Goal: Task Accomplishment & Management: Complete application form

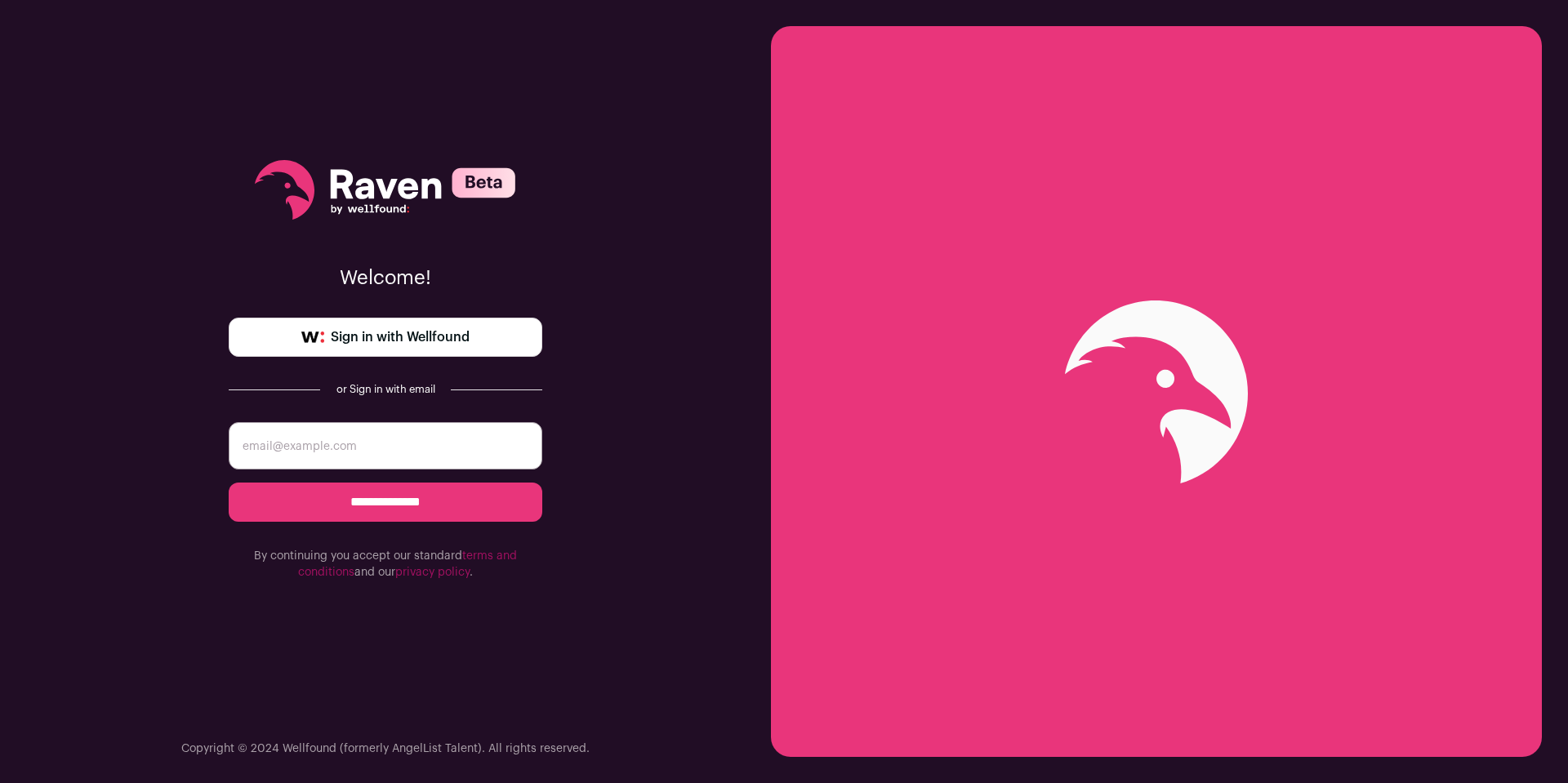
click at [396, 439] on input "email" at bounding box center [385, 447] width 314 height 48
type input "larry.williamson2@gmail.com"
click at [400, 498] on input "**********" at bounding box center [385, 502] width 314 height 40
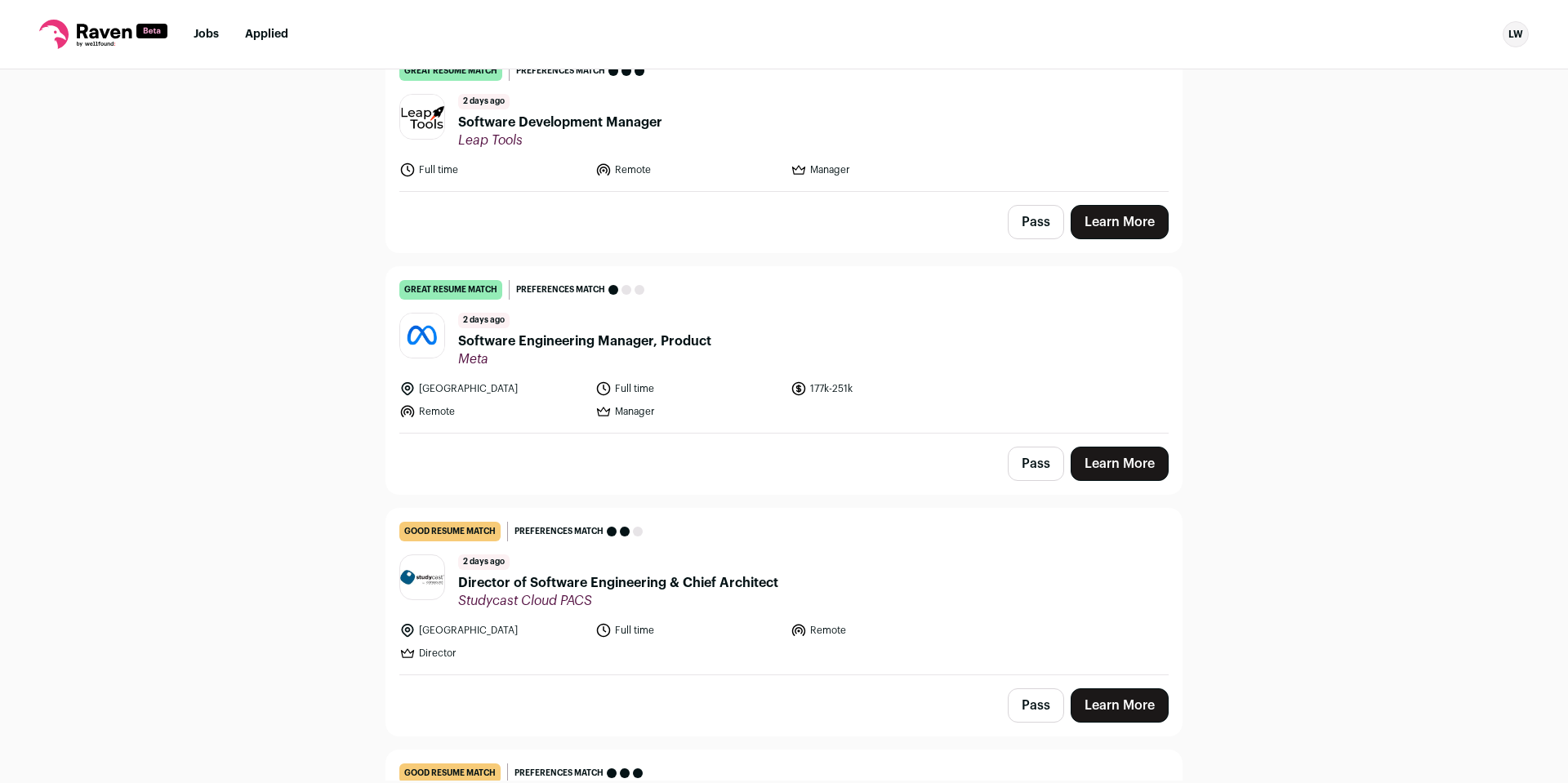
scroll to position [817, 0]
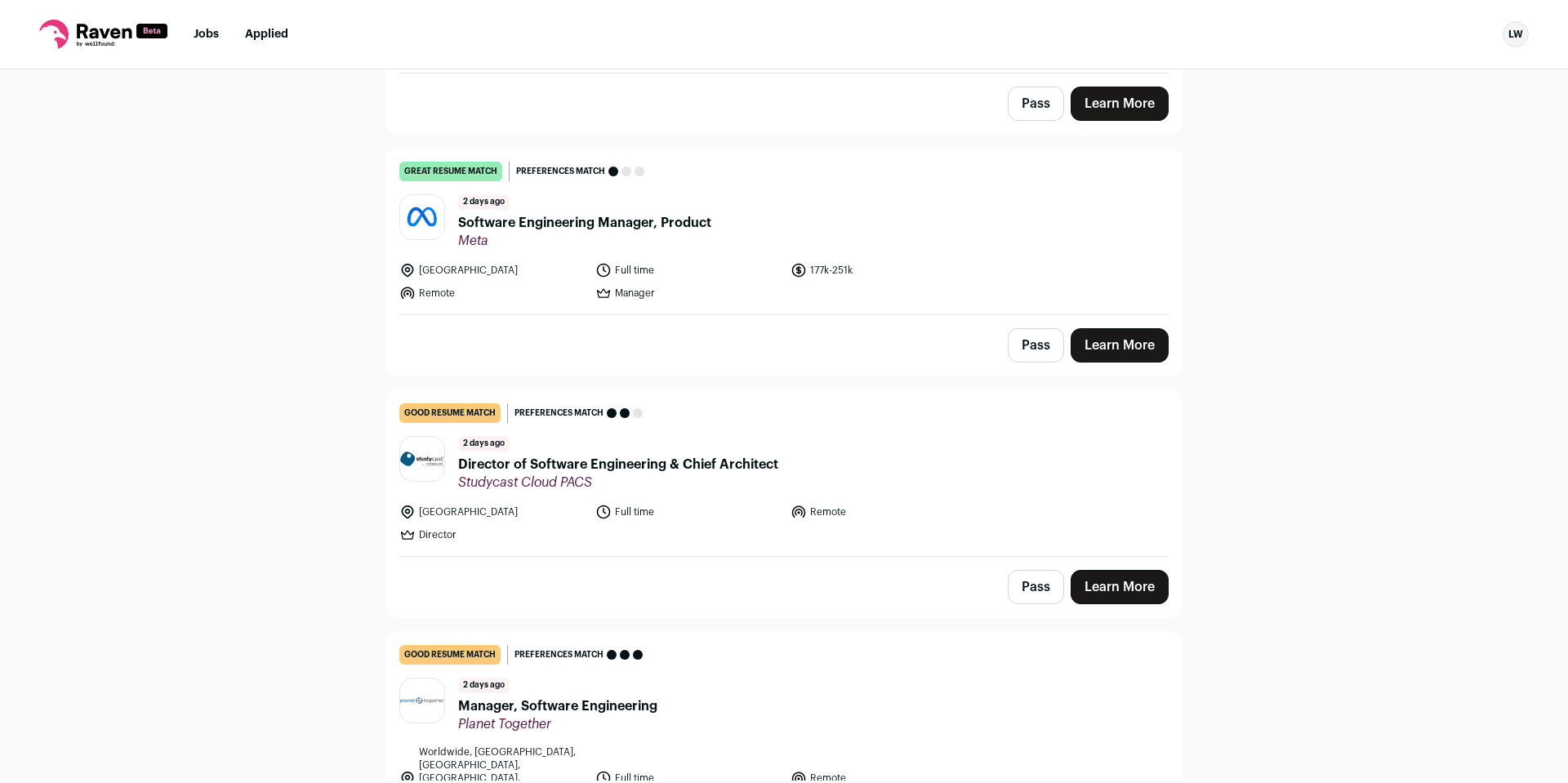
click at [691, 221] on span "Software Engineering Manager, Product" at bounding box center [585, 223] width 253 height 20
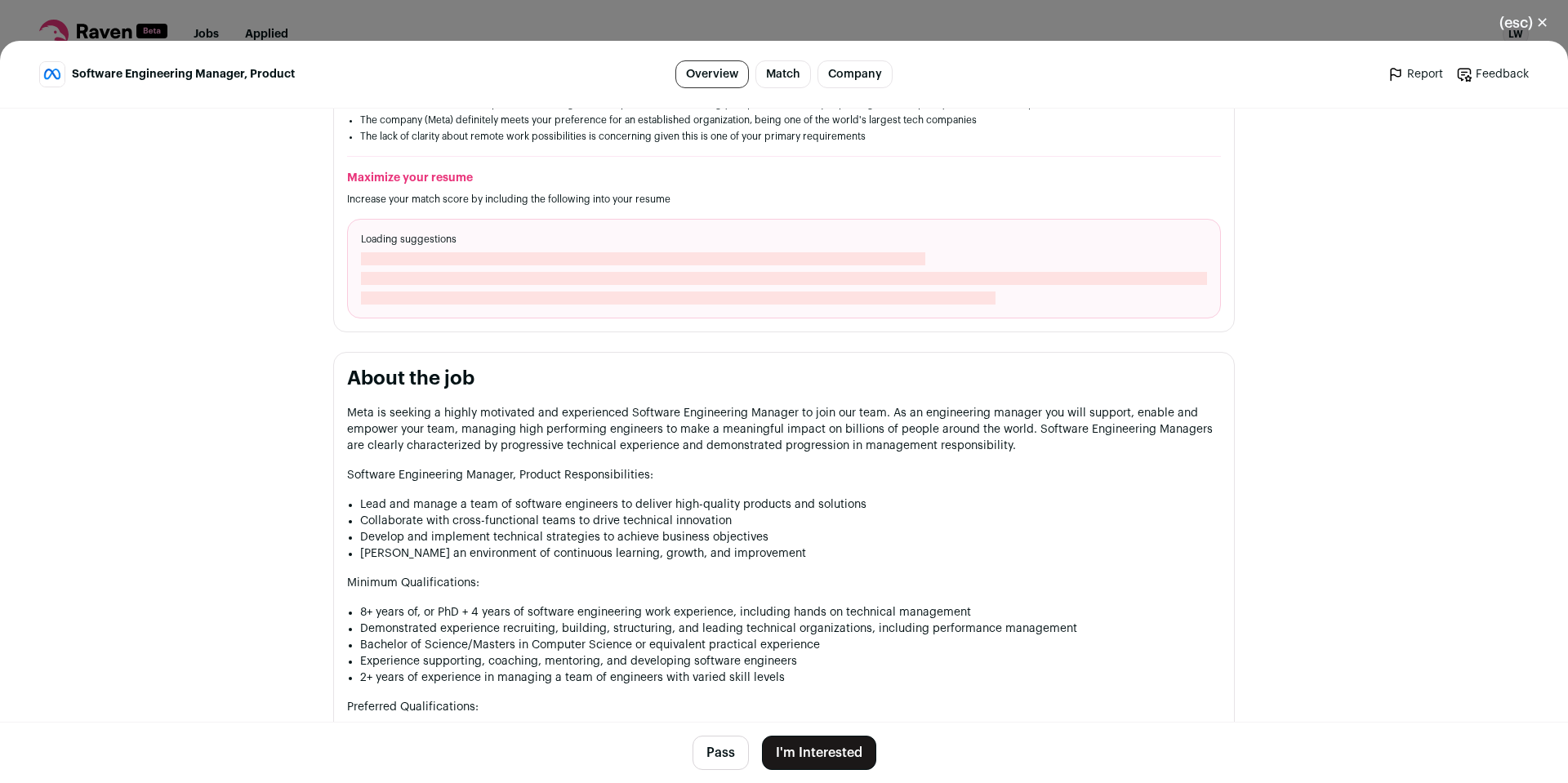
scroll to position [572, 0]
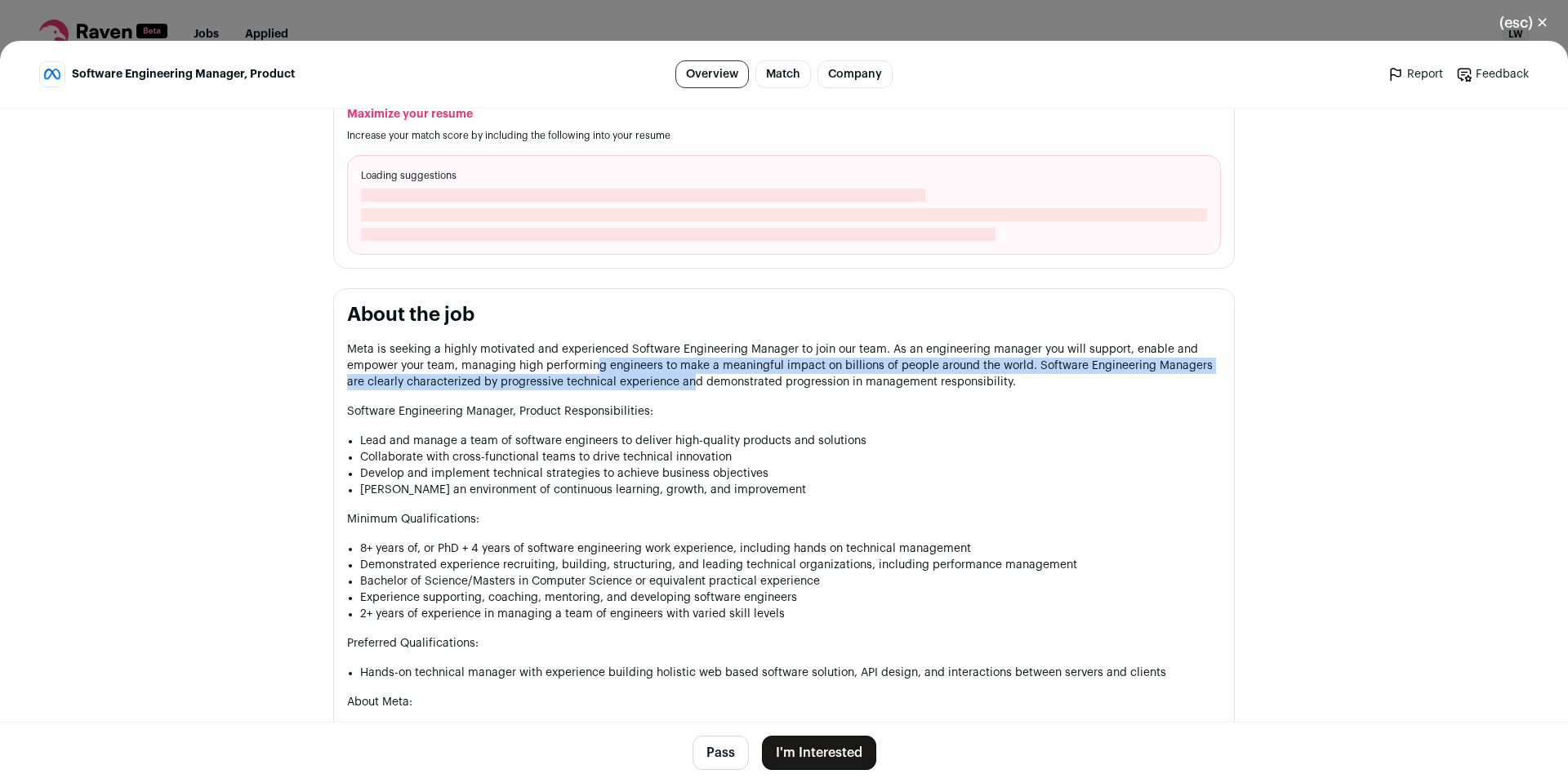
drag, startPoint x: 593, startPoint y: 367, endPoint x: 682, endPoint y: 395, distance: 93.3
click at [682, 395] on div "Meta is seeking a highly motivated and experienced Software Engineering Manager…" at bounding box center [784, 698] width 874 height 713
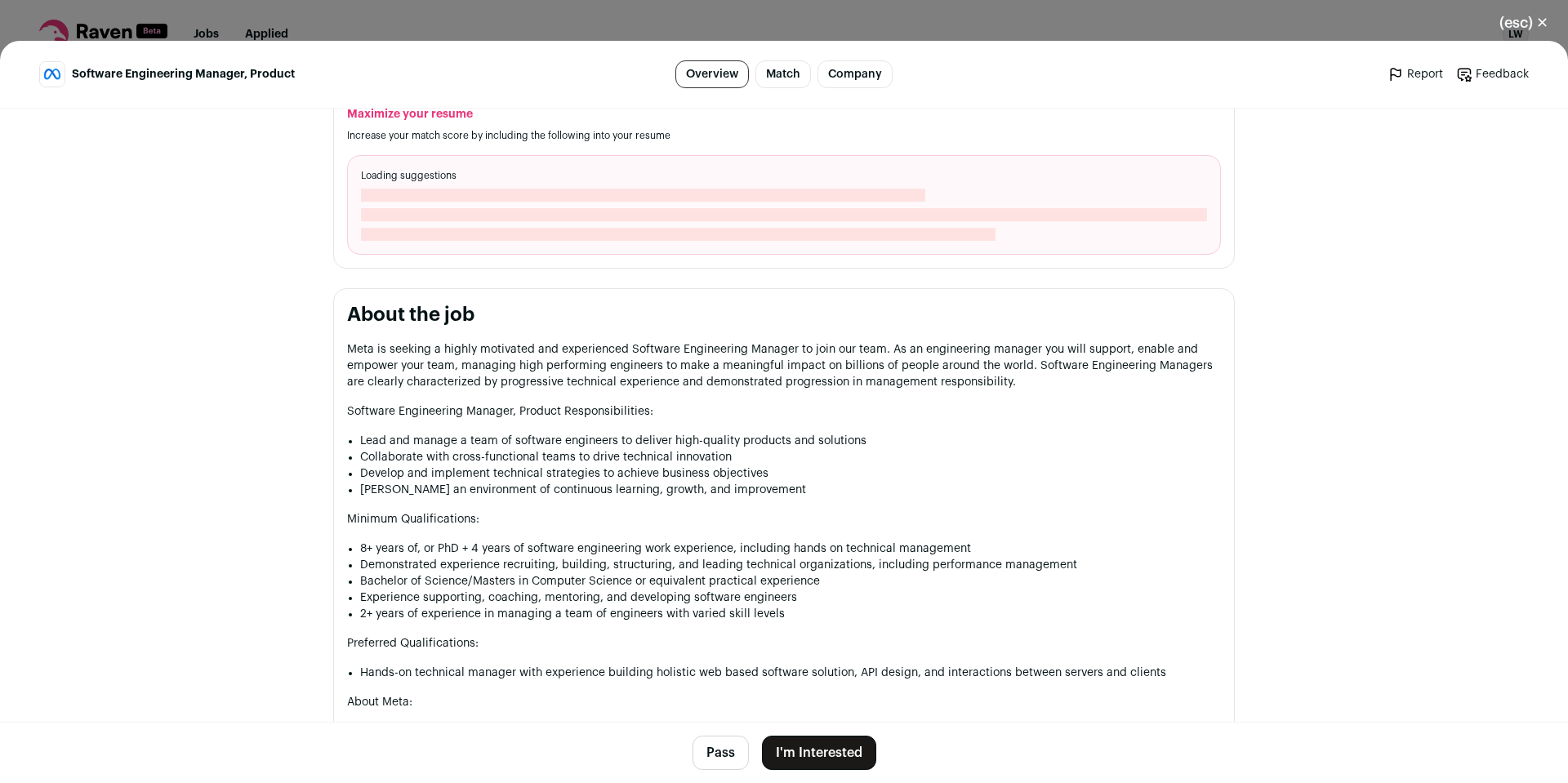
click at [768, 414] on p "Software Engineering Manager, Product Responsibilities:" at bounding box center [784, 412] width 874 height 16
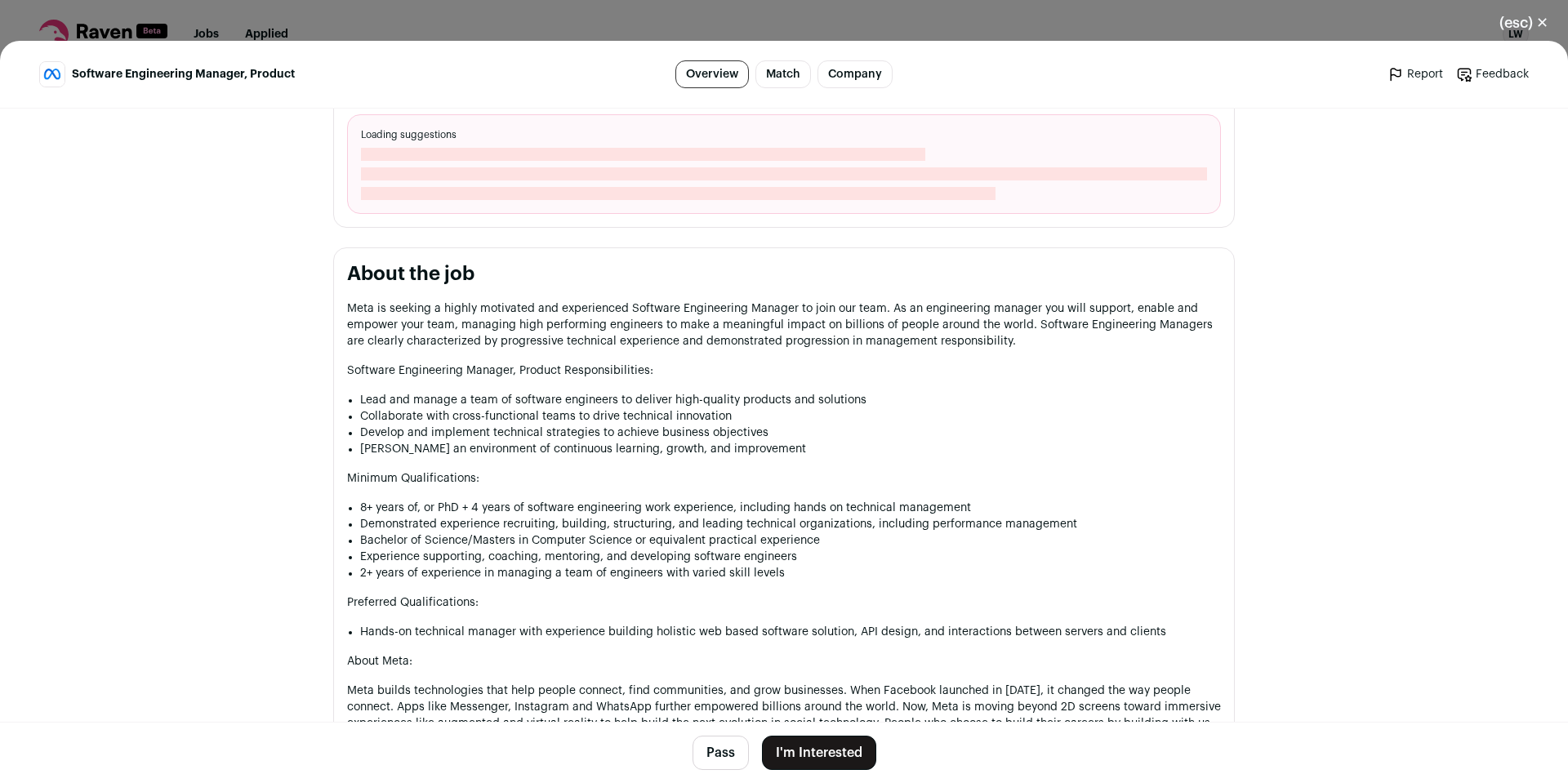
scroll to position [817, 0]
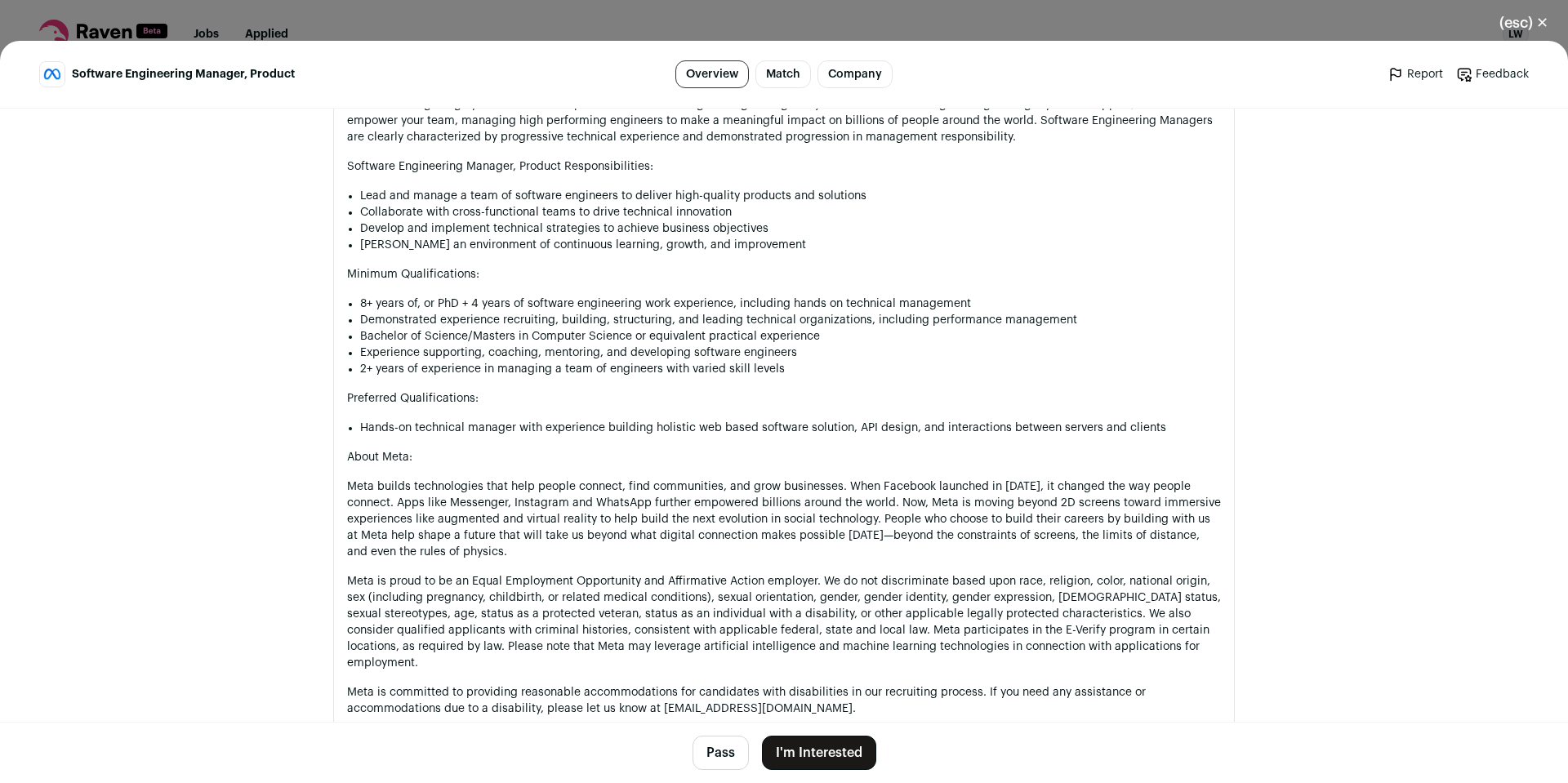
drag, startPoint x: 729, startPoint y: 752, endPoint x: 969, endPoint y: 328, distance: 487.2
click at [969, 328] on main "Software Engineering Manager, Product Overview Match Company Report Feedback Re…" at bounding box center [784, 412] width 1568 height 742
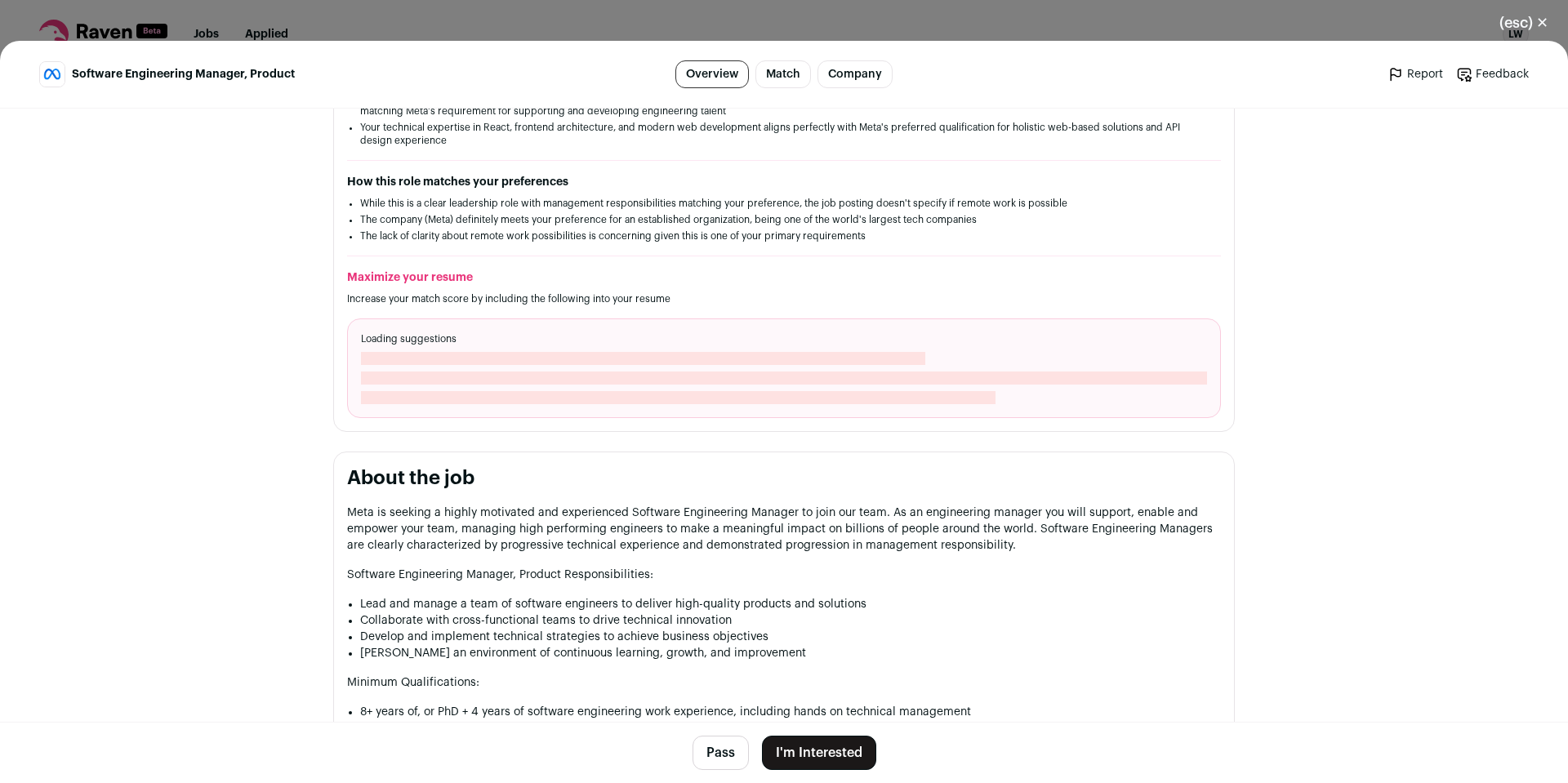
scroll to position [0, 0]
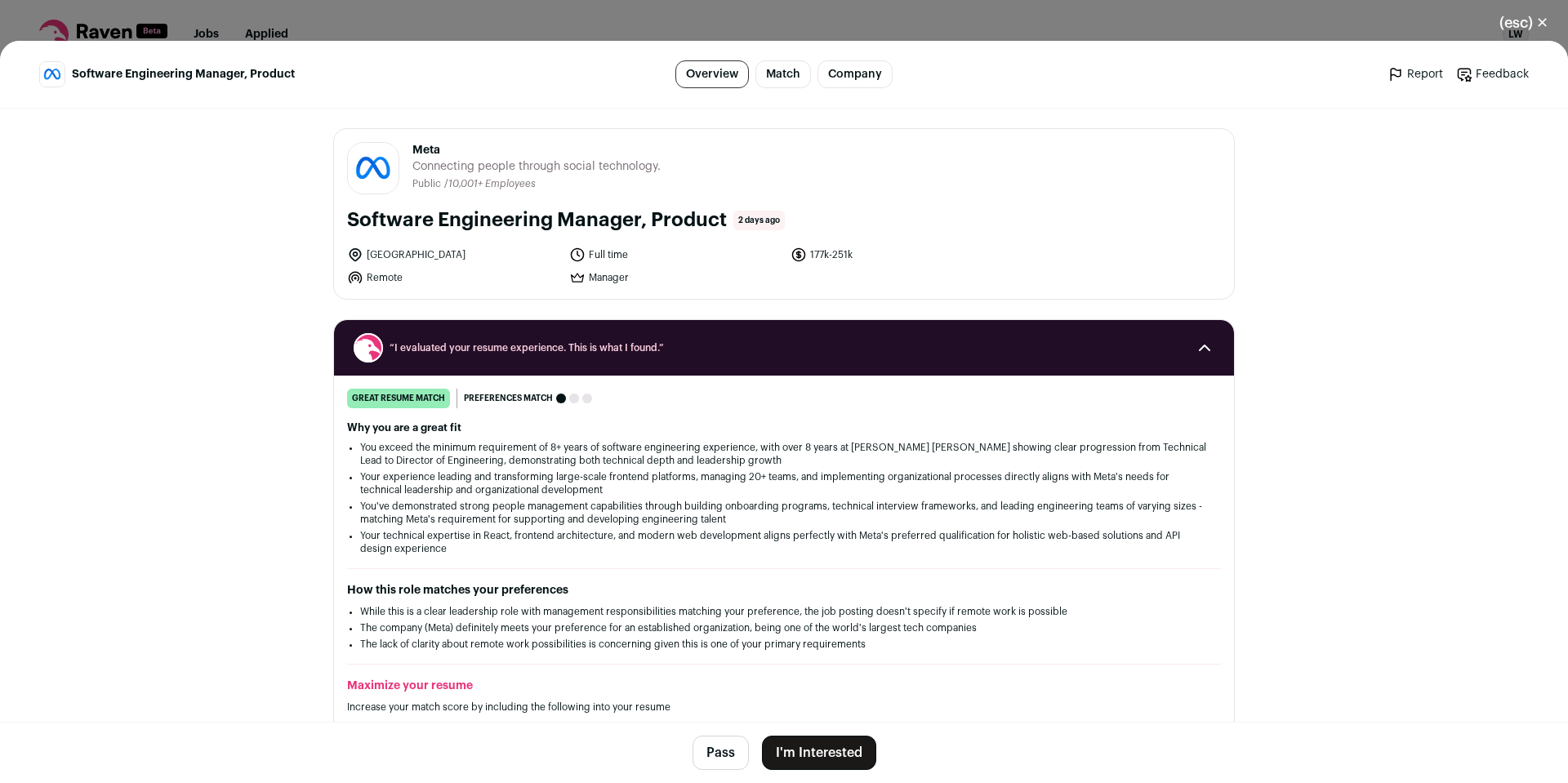
drag, startPoint x: 1171, startPoint y: 376, endPoint x: 1168, endPoint y: 289, distance: 87.1
click at [774, 72] on link "Match" at bounding box center [783, 74] width 56 height 28
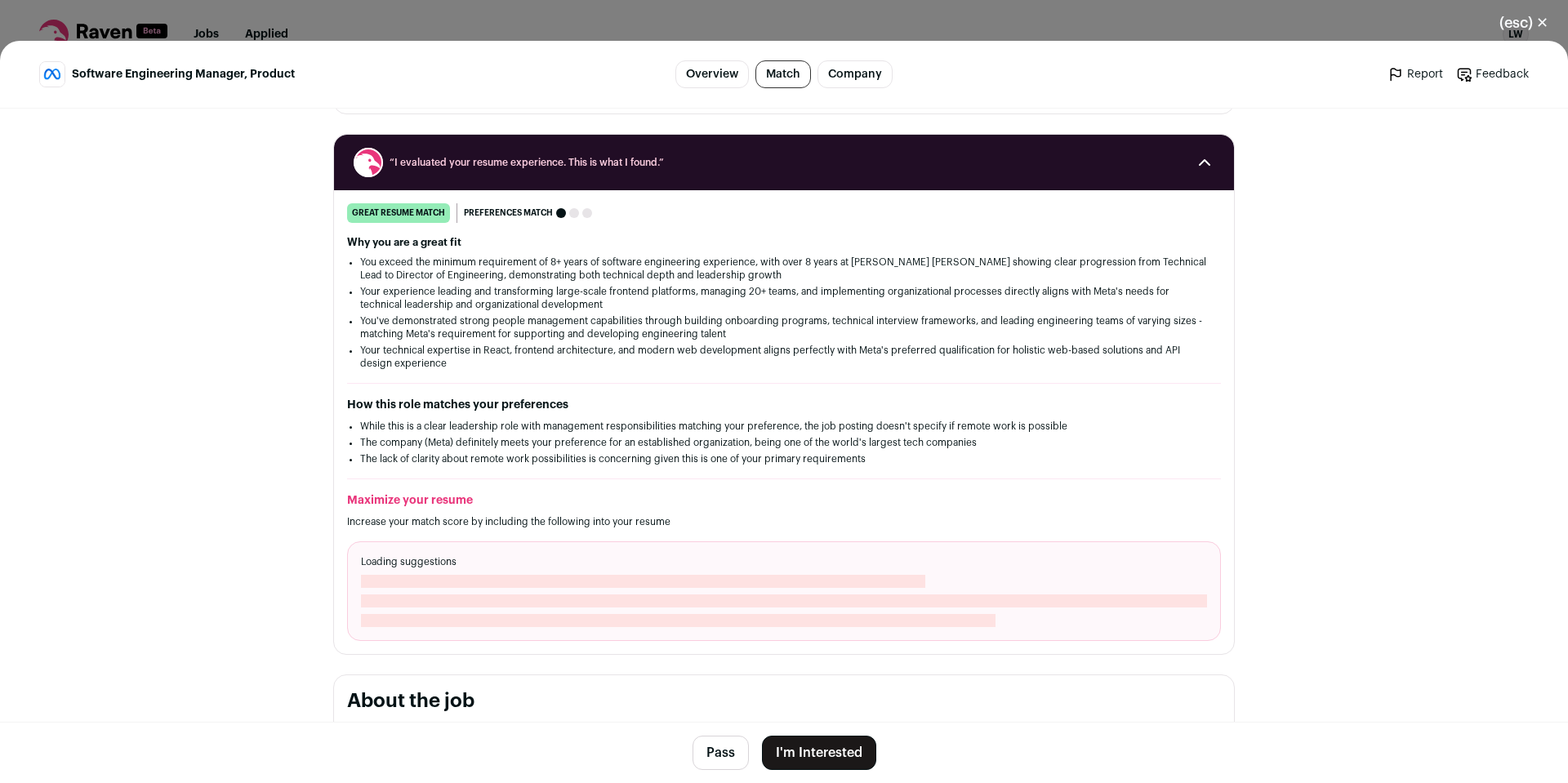
scroll to position [200, 0]
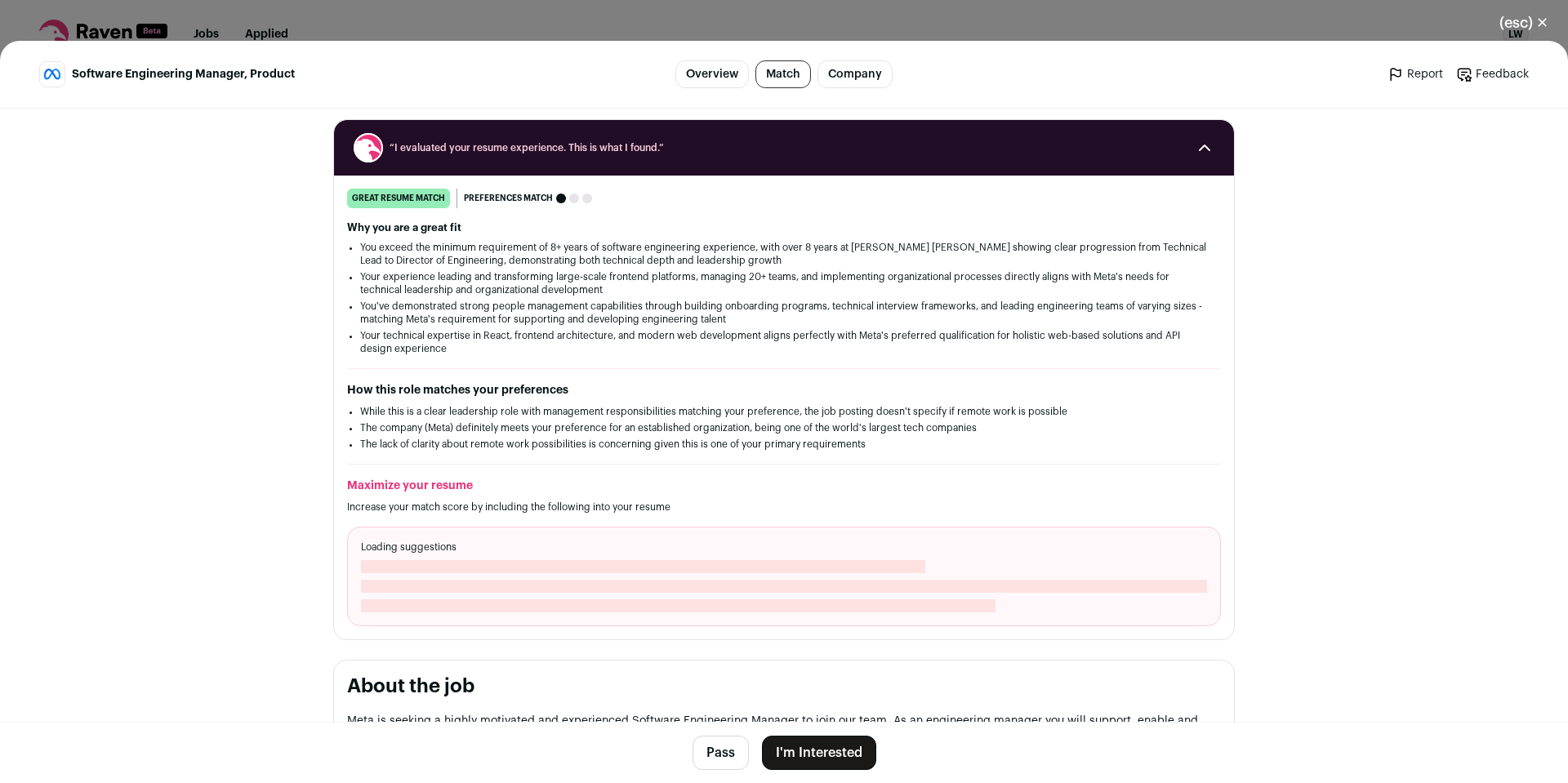
click at [746, 71] on ul "Overview Match Company" at bounding box center [784, 74] width 217 height 28
click at [710, 71] on link "Overview" at bounding box center [713, 74] width 73 height 28
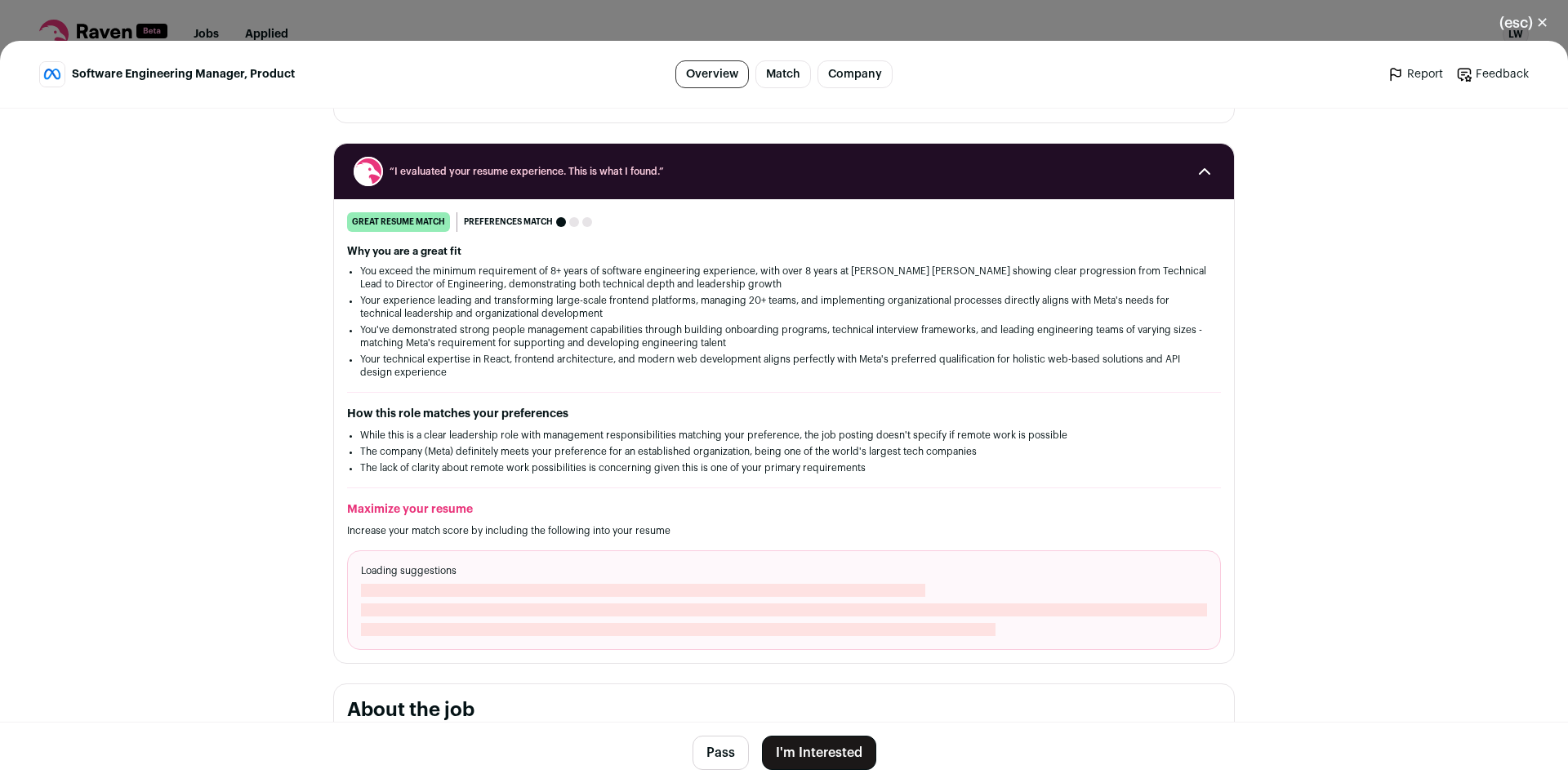
scroll to position [326, 0]
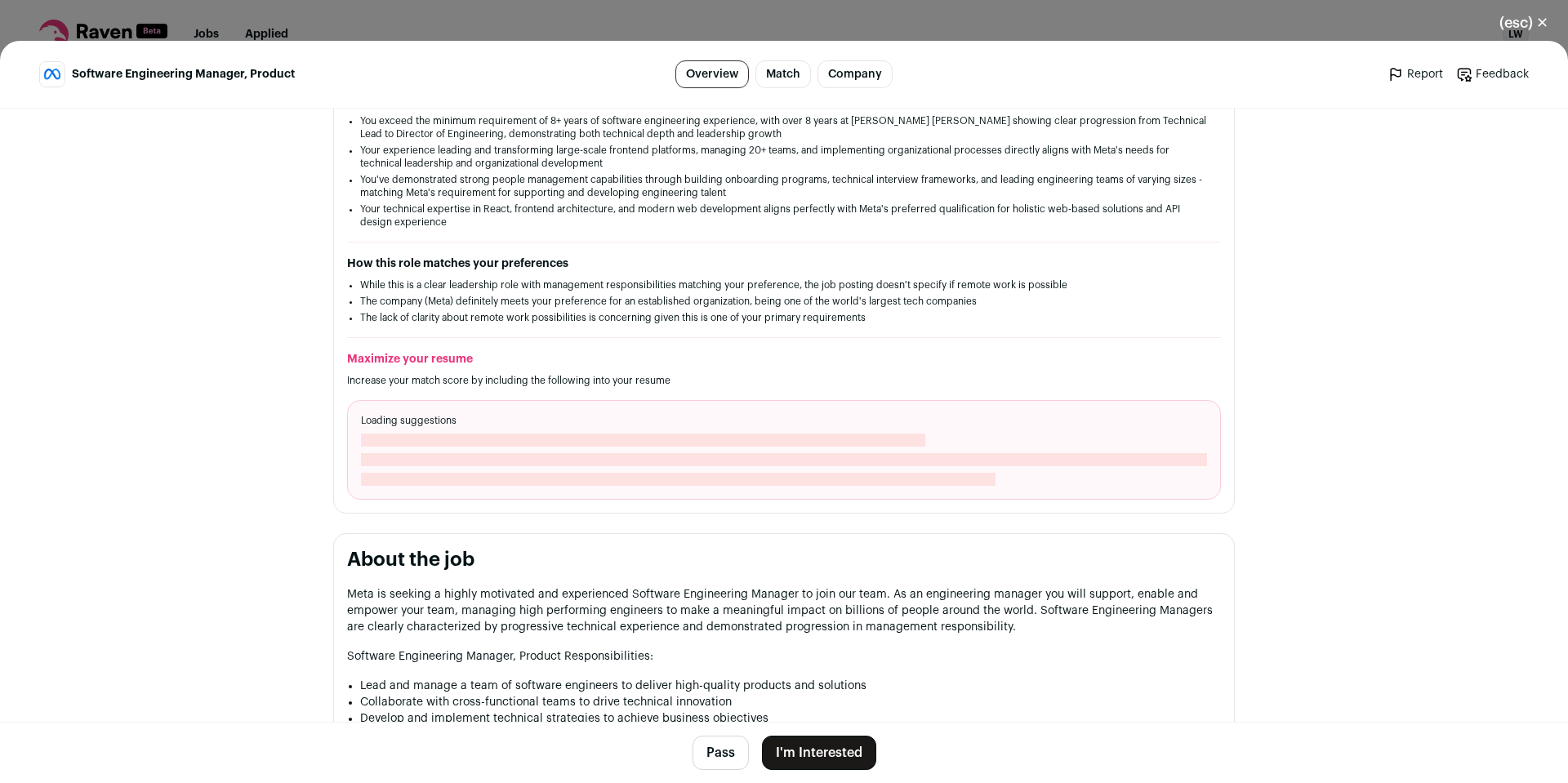
click at [811, 741] on button "I'm Interested" at bounding box center [819, 753] width 114 height 35
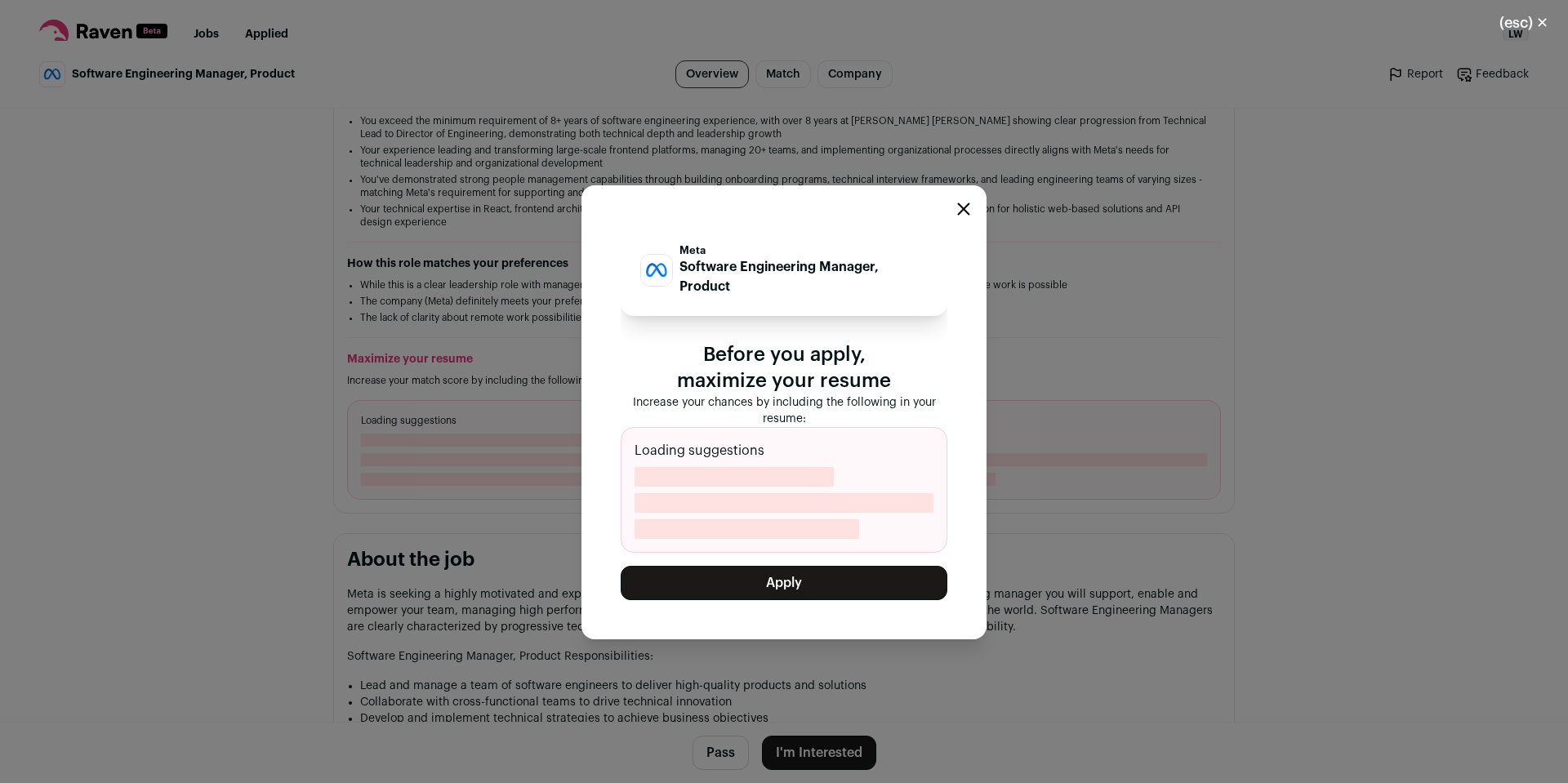
click at [849, 586] on button "Apply" at bounding box center [784, 583] width 327 height 35
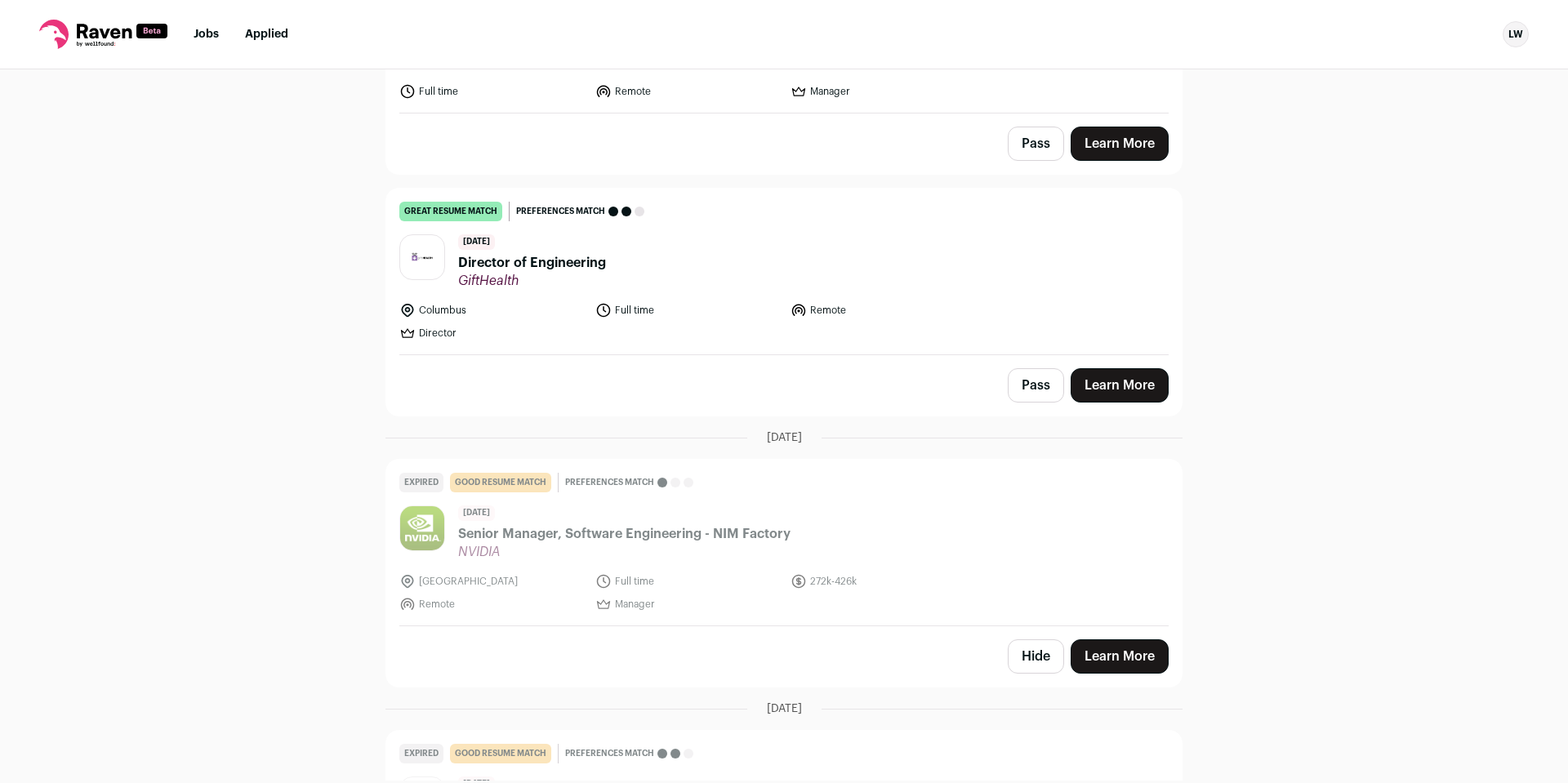
scroll to position [4330, 0]
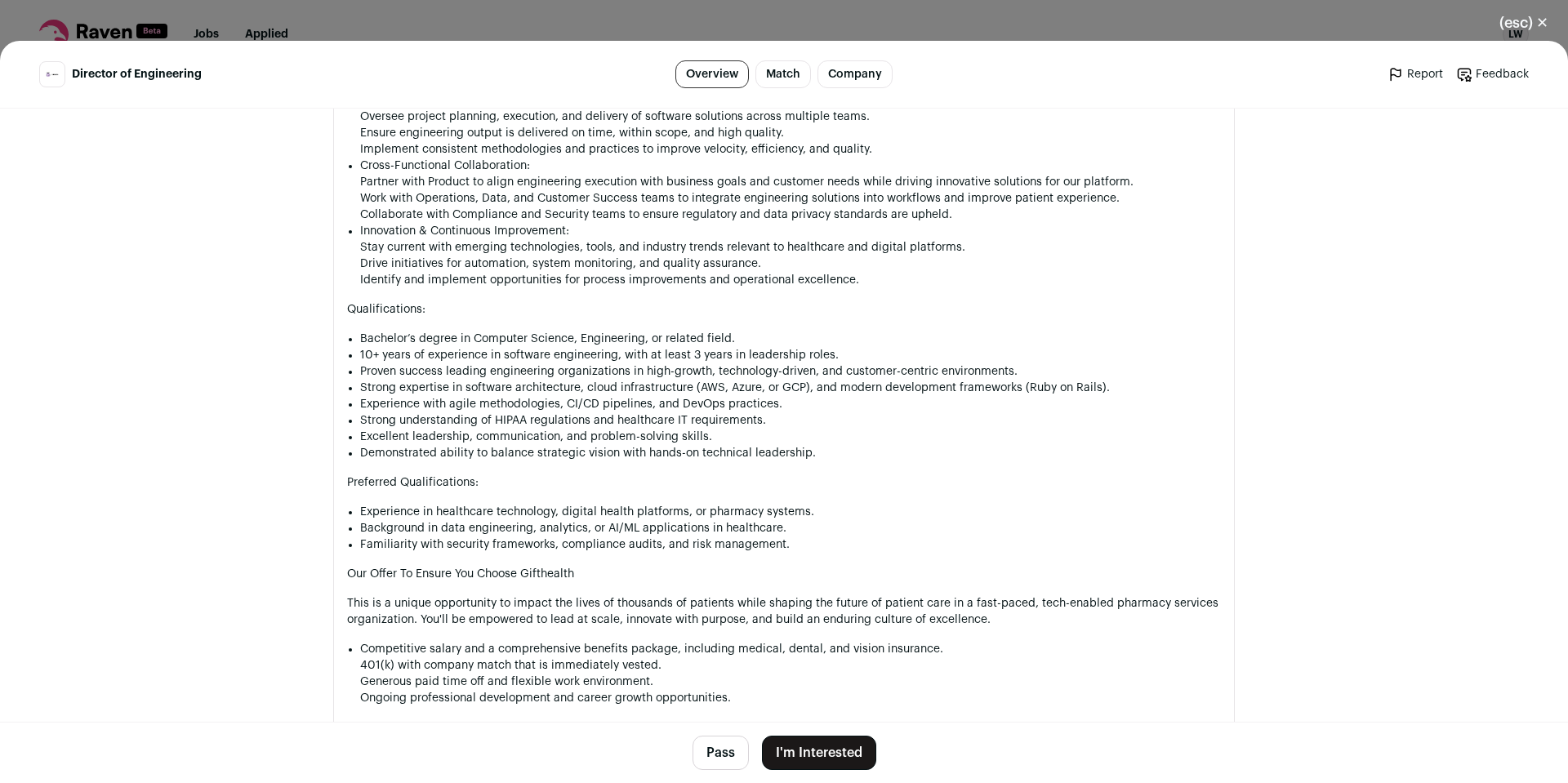
scroll to position [1143, 0]
click at [500, 271] on li "Identify and implement opportunities for process improvements and operational e…" at bounding box center [791, 278] width 861 height 16
